Goal: Use online tool/utility: Use online tool/utility

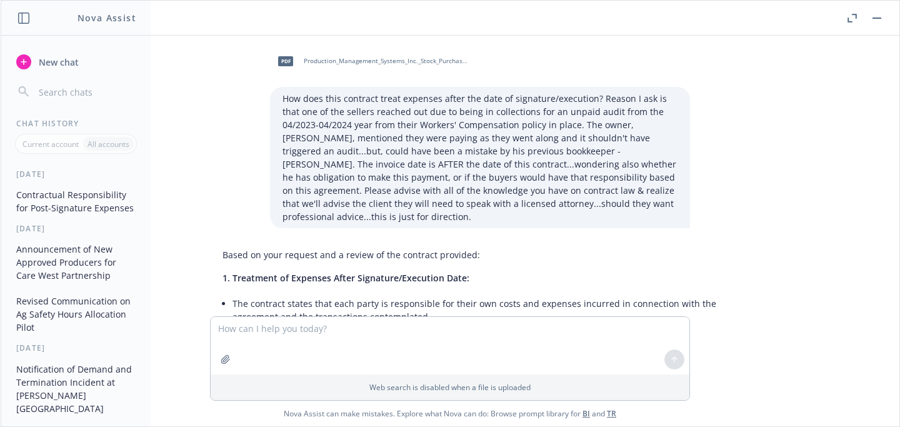
click at [66, 192] on button "Contractual Responsibility for Post-Signature Expenses" at bounding box center [75, 201] width 129 height 34
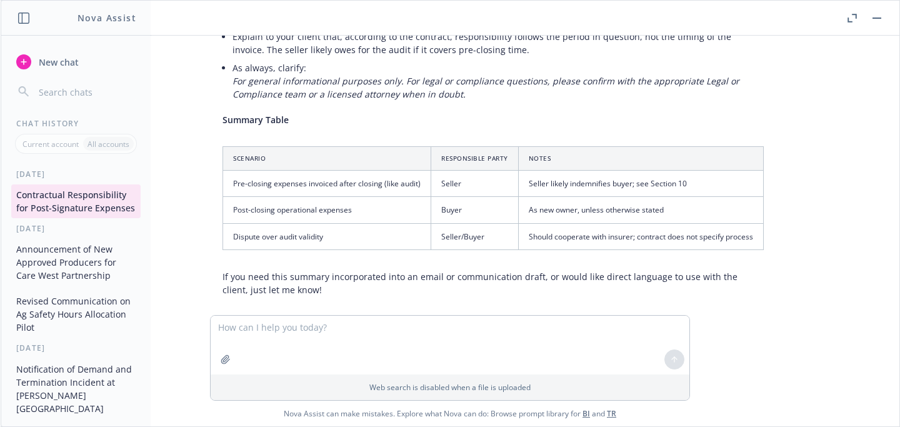
scroll to position [587, 0]
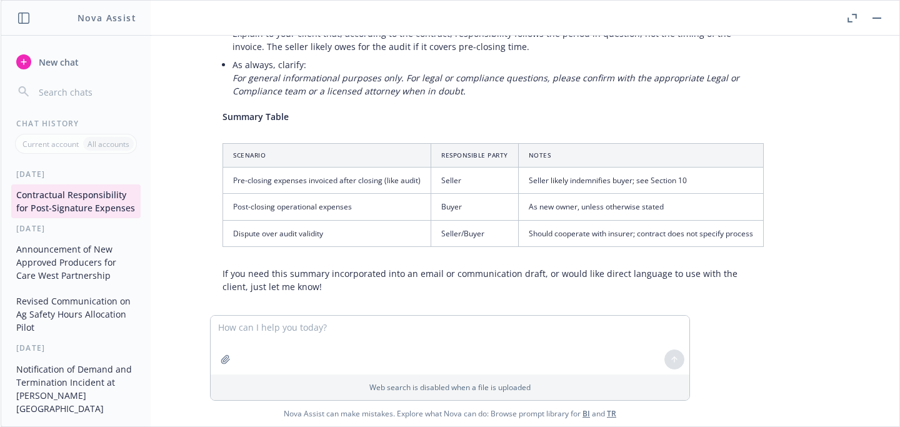
click at [68, 278] on button "Announcement of New Approved Producers for Care West Partnership" at bounding box center [75, 262] width 129 height 47
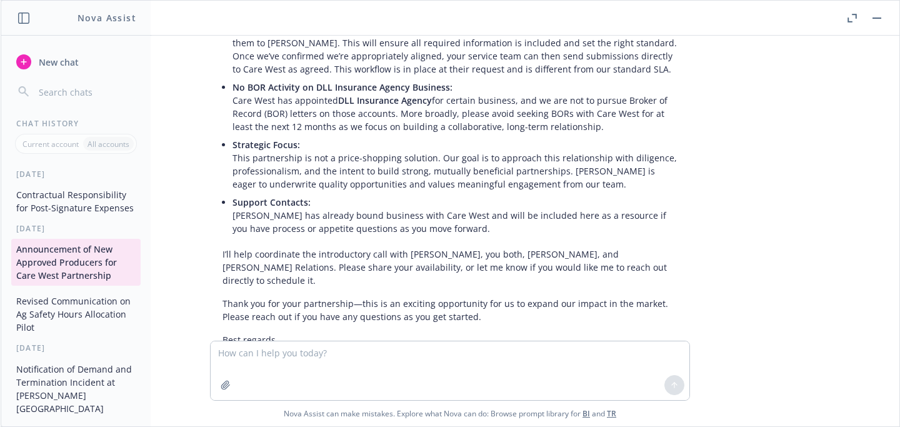
scroll to position [3503, 0]
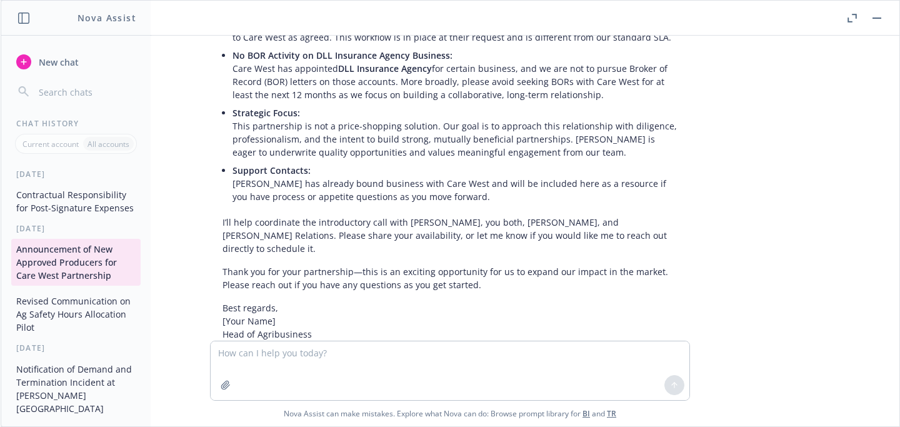
click at [68, 333] on button "Revised Communication on Ag Safety Hours Allocation Pilot" at bounding box center [75, 314] width 129 height 47
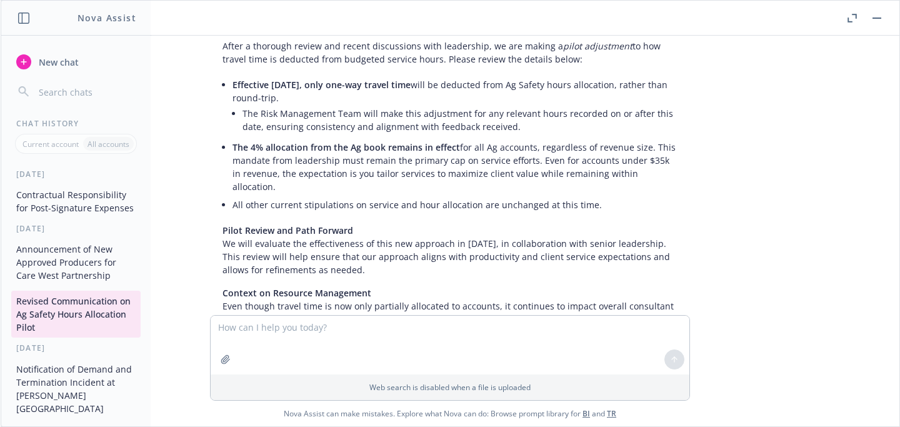
scroll to position [5026, 0]
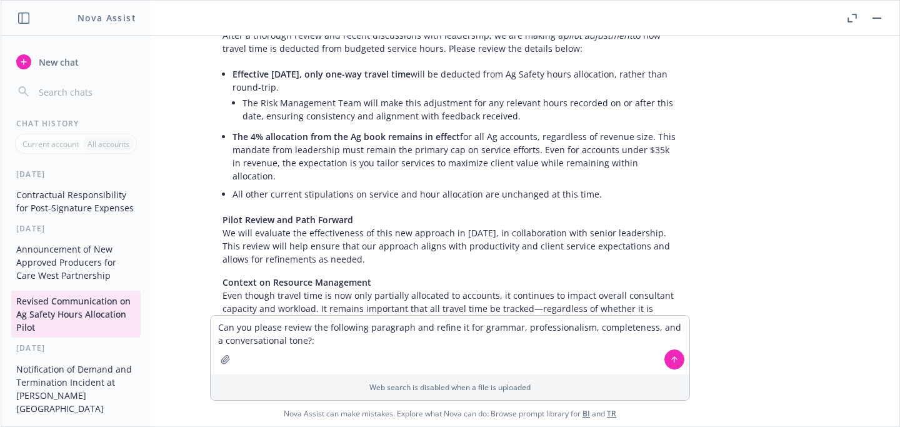
type textarea "Can you please review the following paragraph and refine it for grammar, profes…"
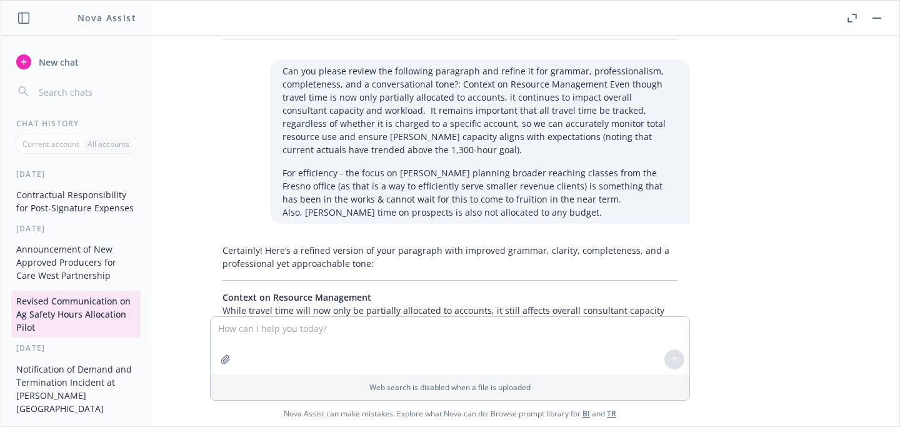
scroll to position [5438, 0]
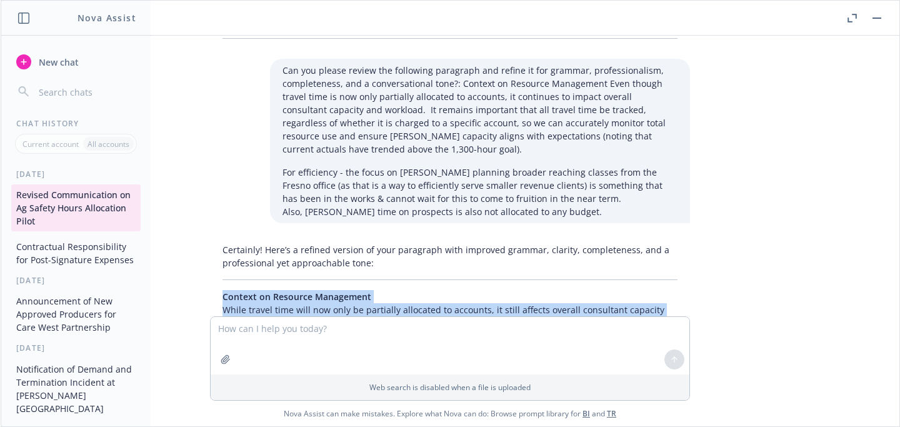
drag, startPoint x: 436, startPoint y: 243, endPoint x: 210, endPoint y: 124, distance: 255.3
click at [210, 238] on div "Certainly! Here’s a refined version of your paragraph with improved grammar, cl…" at bounding box center [450, 354] width 480 height 232
copy div "Context on Resource Management While travel time will now only be partially all…"
